Goal: Task Accomplishment & Management: Use online tool/utility

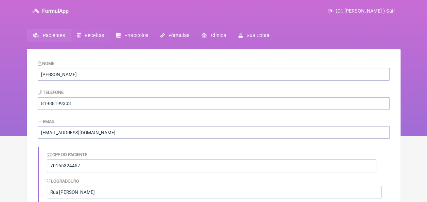
click at [92, 36] on span "Receitas" at bounding box center [94, 36] width 19 height 6
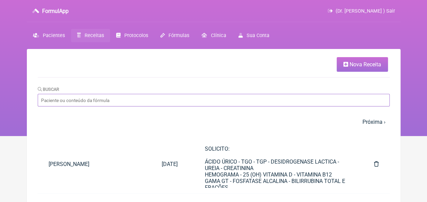
click at [140, 102] on input "Buscar" at bounding box center [214, 100] width 352 height 13
click at [356, 66] on span "Nova Receita" at bounding box center [366, 64] width 32 height 6
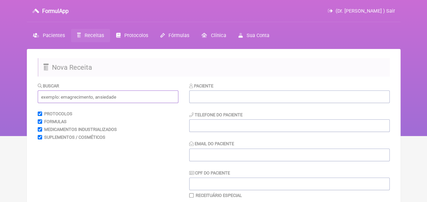
click at [97, 99] on input "text" at bounding box center [108, 96] width 141 height 13
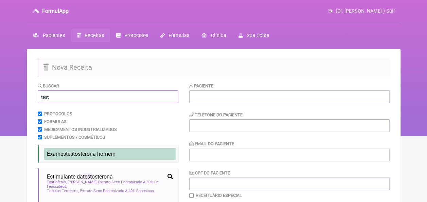
type input "test"
click at [92, 154] on span "Exames test osterona homem" at bounding box center [81, 154] width 69 height 6
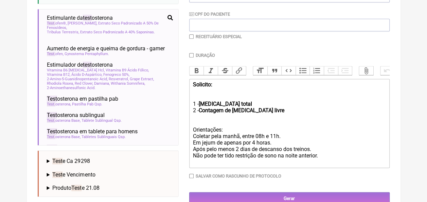
scroll to position [180, 0]
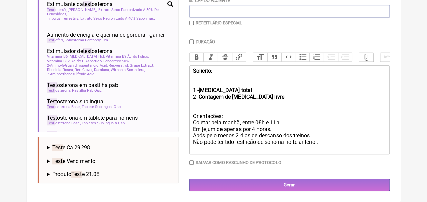
click at [307, 28] on div "Paciente Telefone do Paciente Email do Paciente CPF do Paciente Receituário Esp…" at bounding box center [289, 50] width 201 height 281
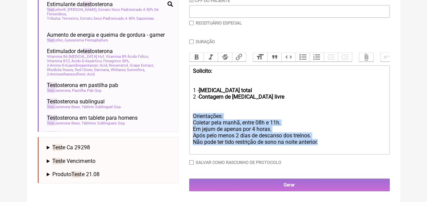
drag, startPoint x: 193, startPoint y: 115, endPoint x: 329, endPoint y: 142, distance: 138.8
click at [329, 142] on div "Solicito: 1 - [MEDICAL_DATA] total 2 - Contagem de [MEDICAL_DATA] livre Orienta…" at bounding box center [289, 110] width 193 height 84
copy div "Orientações: Coletar pela manhã, entre 08h e 11h. Em jejum de apenas por 4 hora…"
